Goal: Ask a question

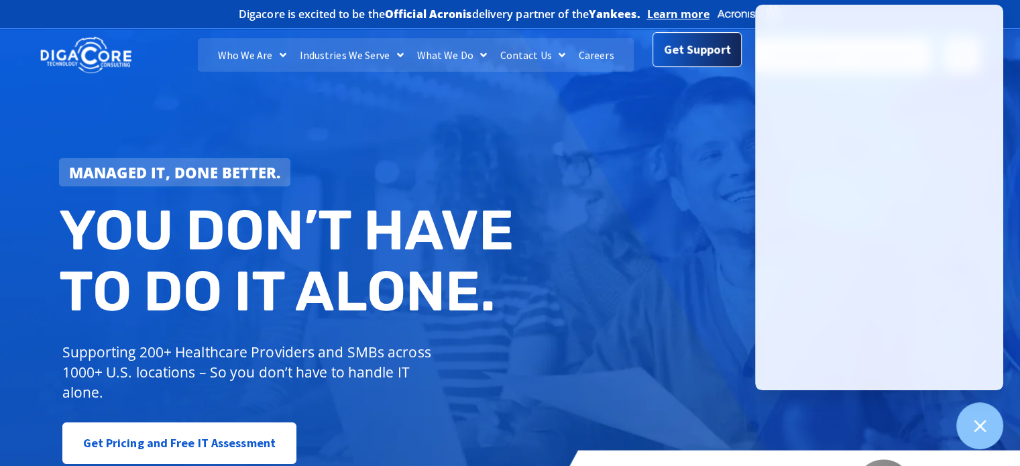
click at [721, 62] on span "Get Support" at bounding box center [697, 49] width 67 height 27
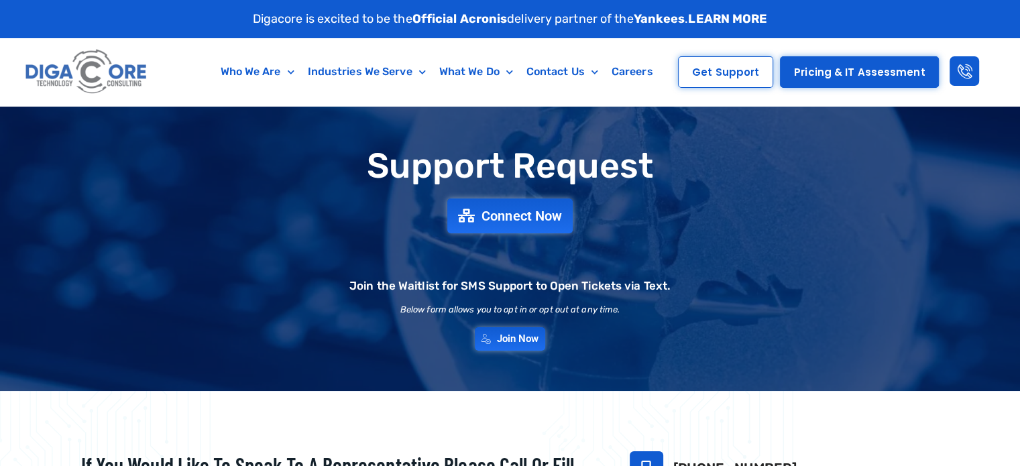
click at [671, 275] on div "Support Request Connect Now Join the Waitlist for SMS Support to Open Tickets v…" at bounding box center [510, 248] width 939 height 217
click at [869, 294] on div "Support Request Connect Now Join the Waitlist for SMS Support to Open Tickets v…" at bounding box center [510, 248] width 939 height 217
click at [987, 421] on img at bounding box center [979, 425] width 35 height 35
